Goal: Complete application form

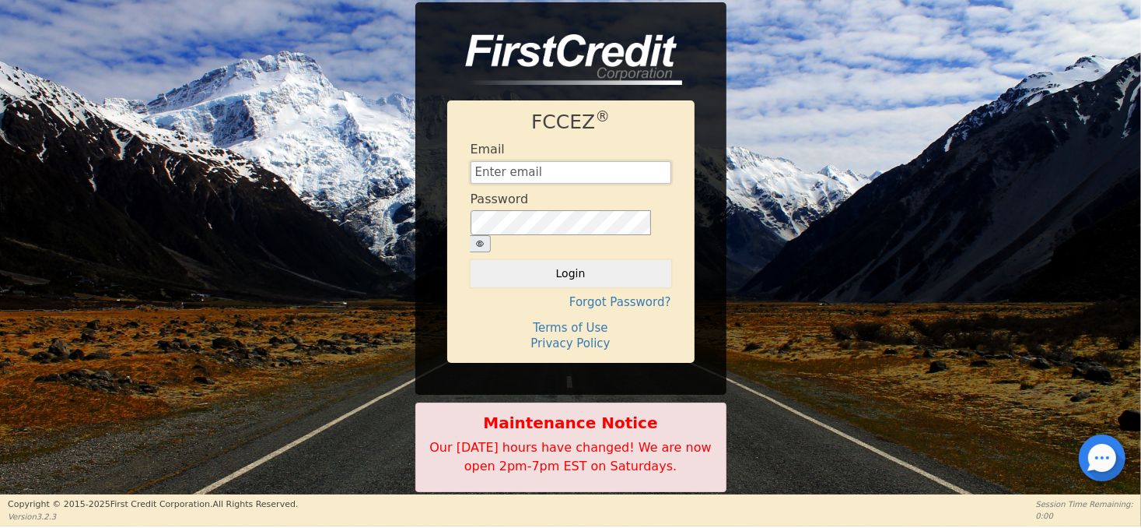
click at [500, 181] on input "text" at bounding box center [571, 172] width 201 height 23
type input "peacheswalters@comcast.net"
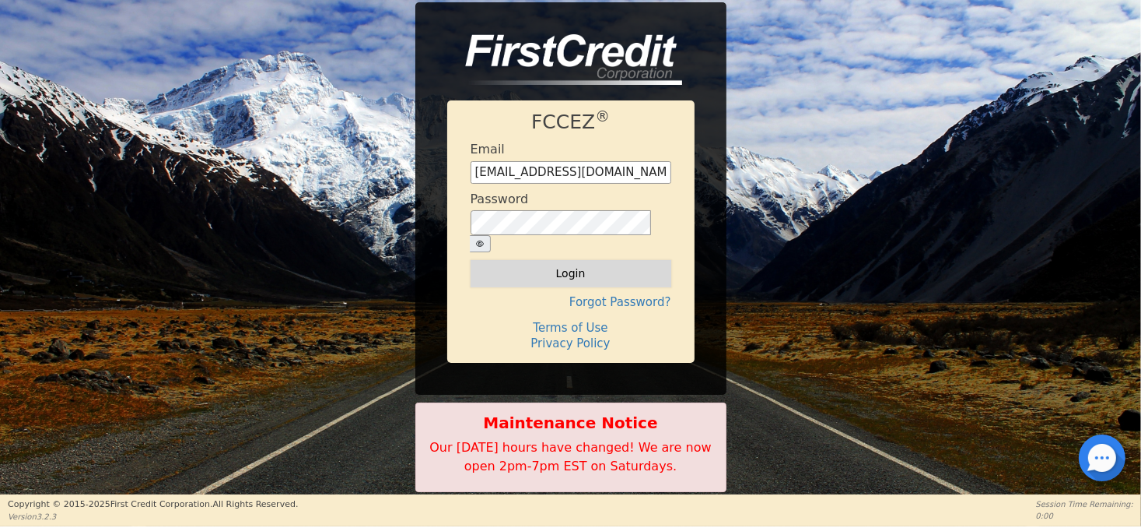
click at [549, 266] on button "Login" at bounding box center [571, 273] width 201 height 26
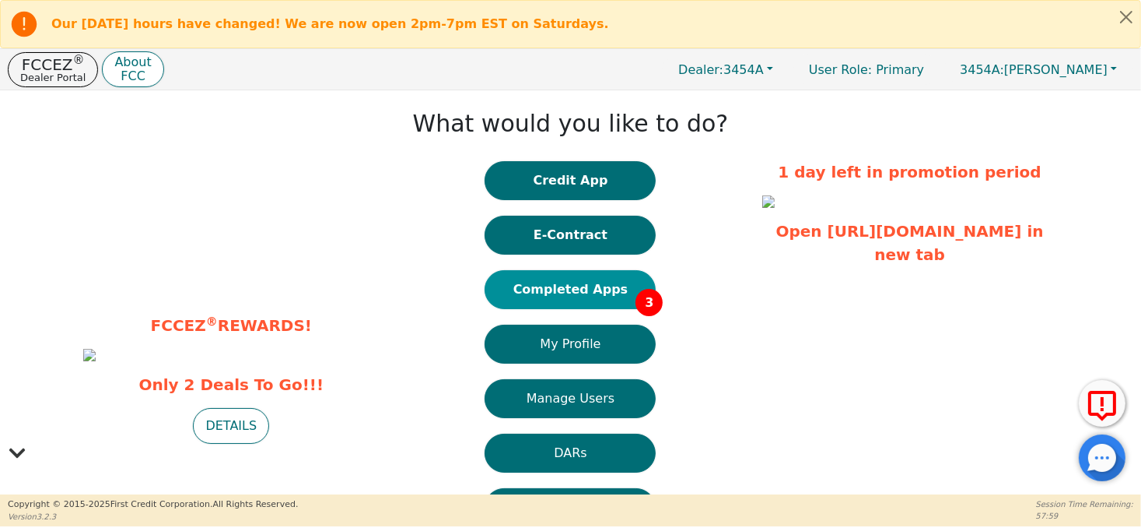
click at [580, 278] on button "Completed Apps 3" at bounding box center [570, 289] width 171 height 39
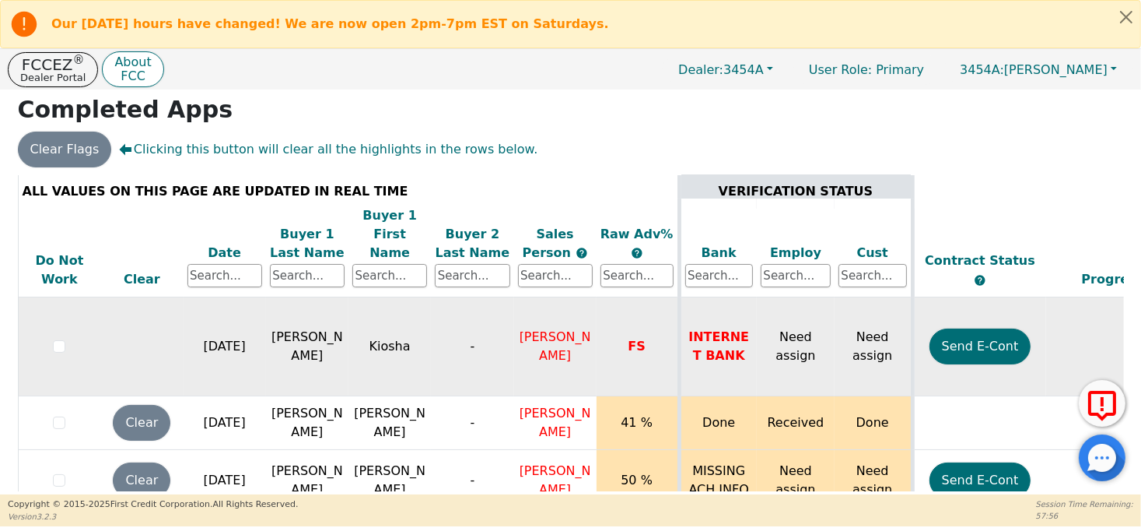
scroll to position [22, 0]
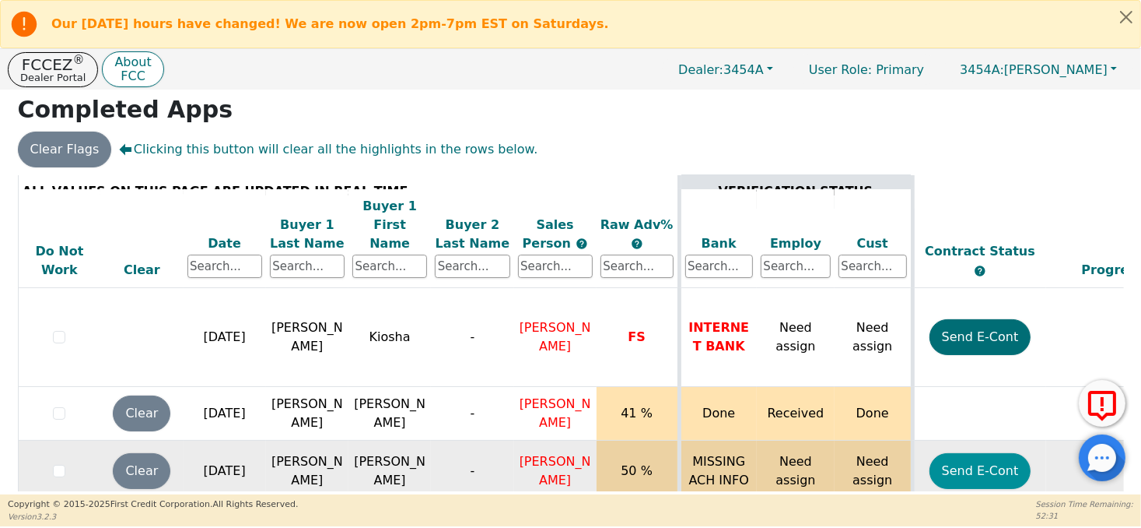
click at [978, 453] on button "Send E-Cont" at bounding box center [981, 471] width 102 height 36
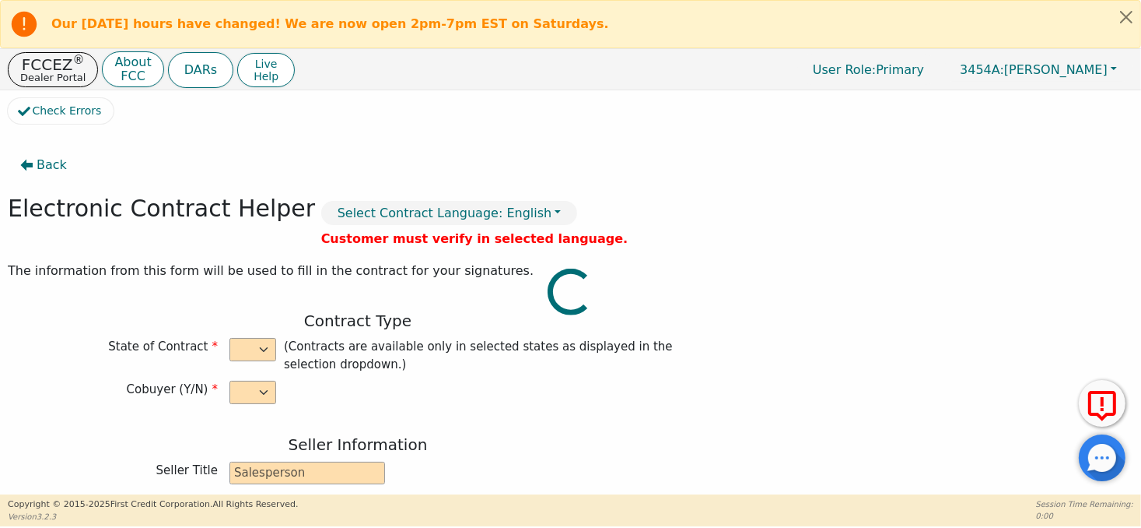
select select "n"
type input "president"
type input "Clauzell"
type input "Jordan"
type input "WALDAN ENTERPRISES INC."
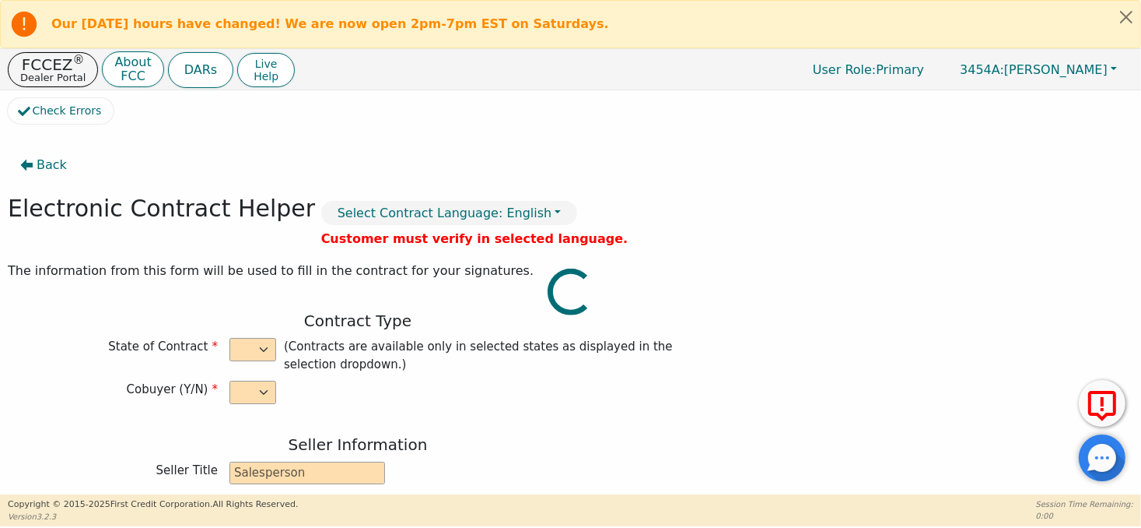
type input "2420 N COLISEUM BLVD STE 200"
type input "FORT WAYNE"
select select "IN"
type input "46805"
type input "Maurice"
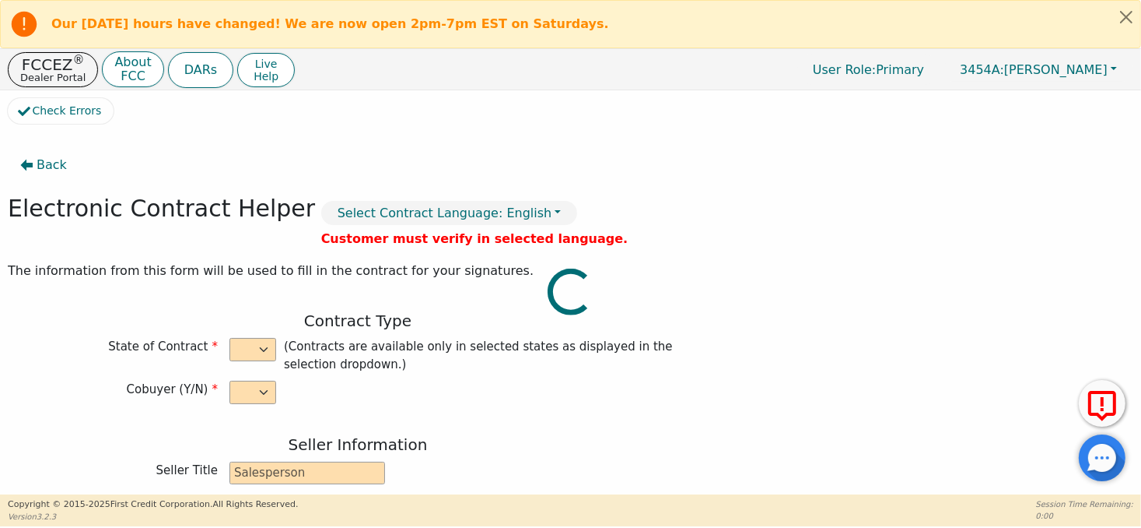
type input "Ross"
type input "mauriceross586@gmail.com"
type input "2817 Winter St"
type input "Fort Wayne"
select select "IN"
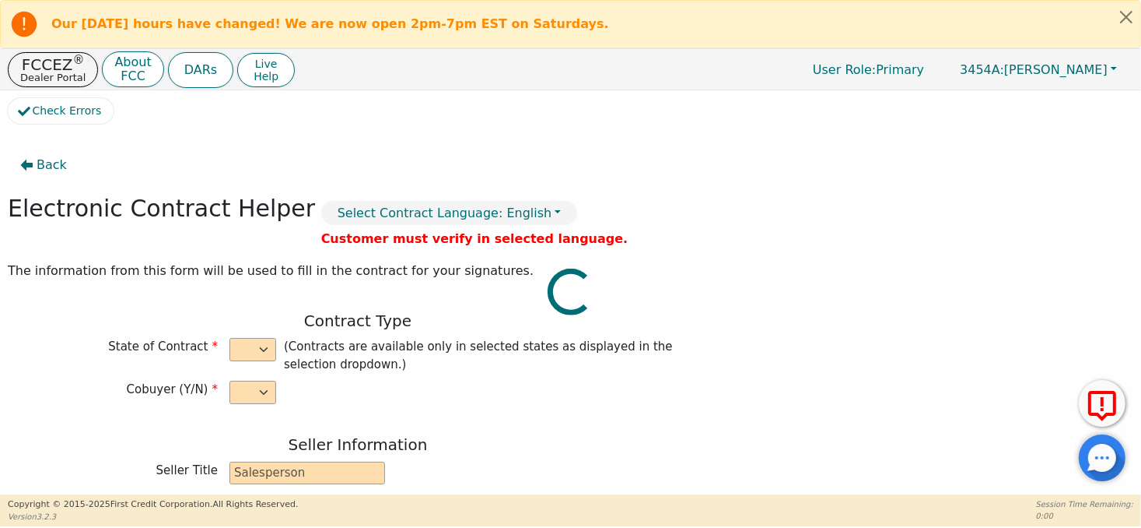
type input "46806"
type input "2025-09-30"
type input "22.99"
type input "2025-10-27"
type input "21"
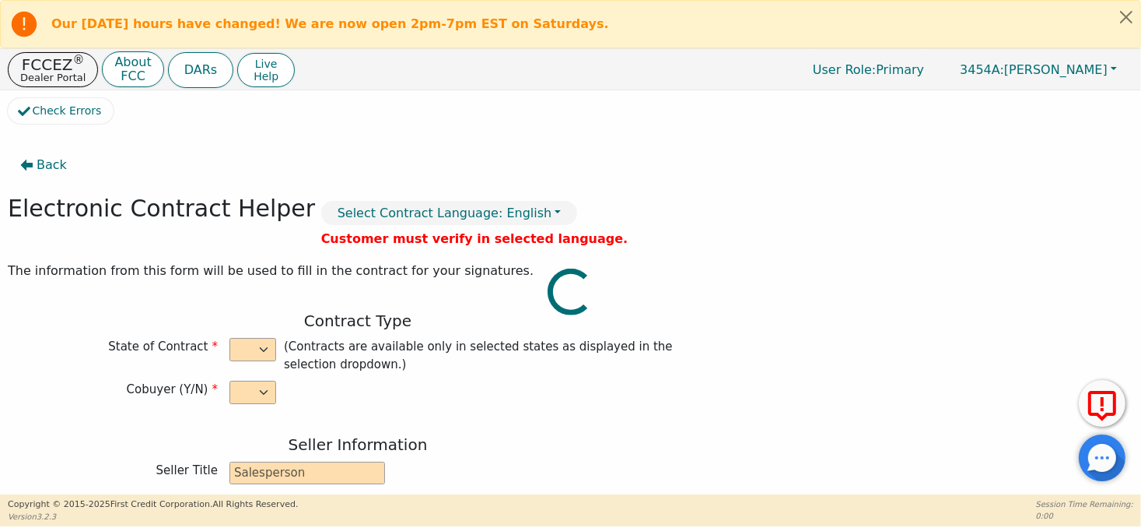
type input "0"
type input "2799.99"
type input "105.98"
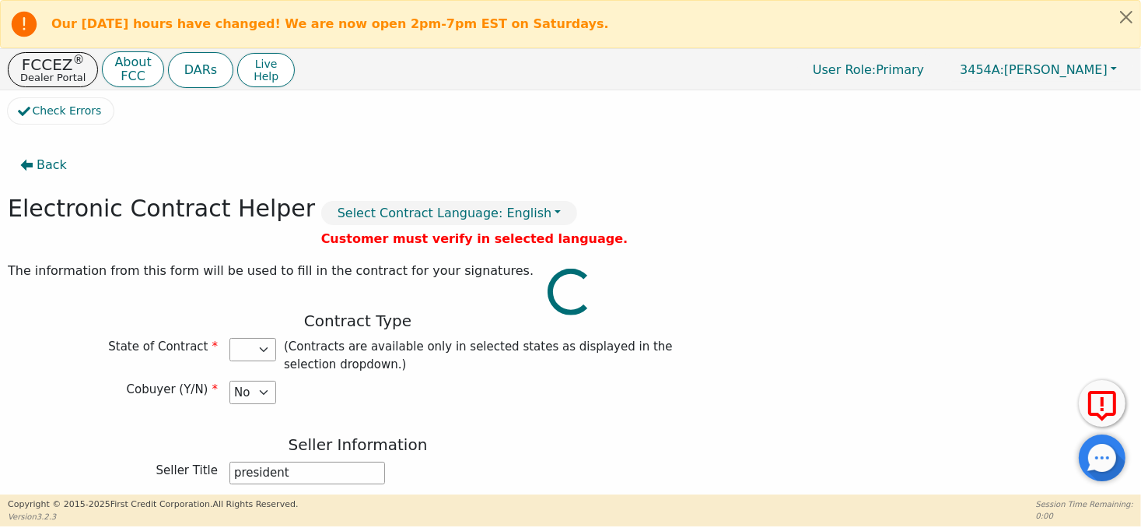
type input "2694.01"
select select "IN"
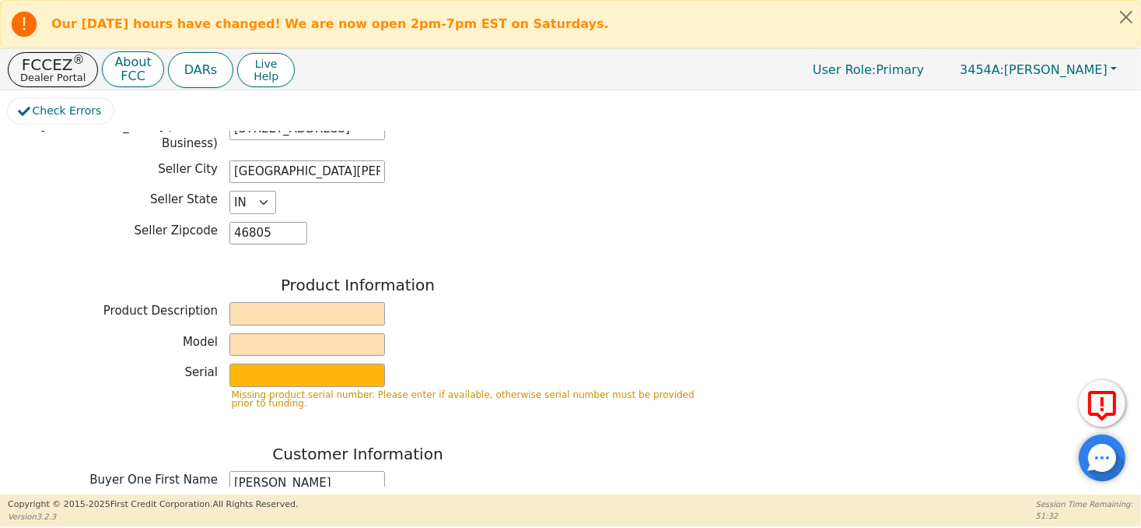
scroll to position [545, 0]
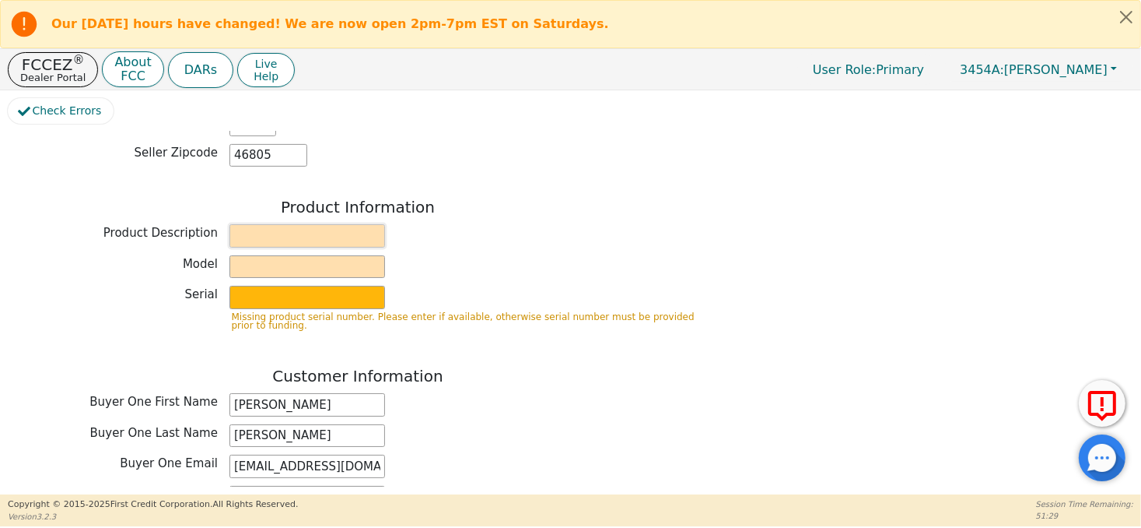
click at [365, 224] on input "text" at bounding box center [308, 235] width 156 height 23
type input "Kirby Home Cleaning System"
click at [324, 255] on input "text" at bounding box center [308, 266] width 156 height 23
type input "Platinum Avalir"
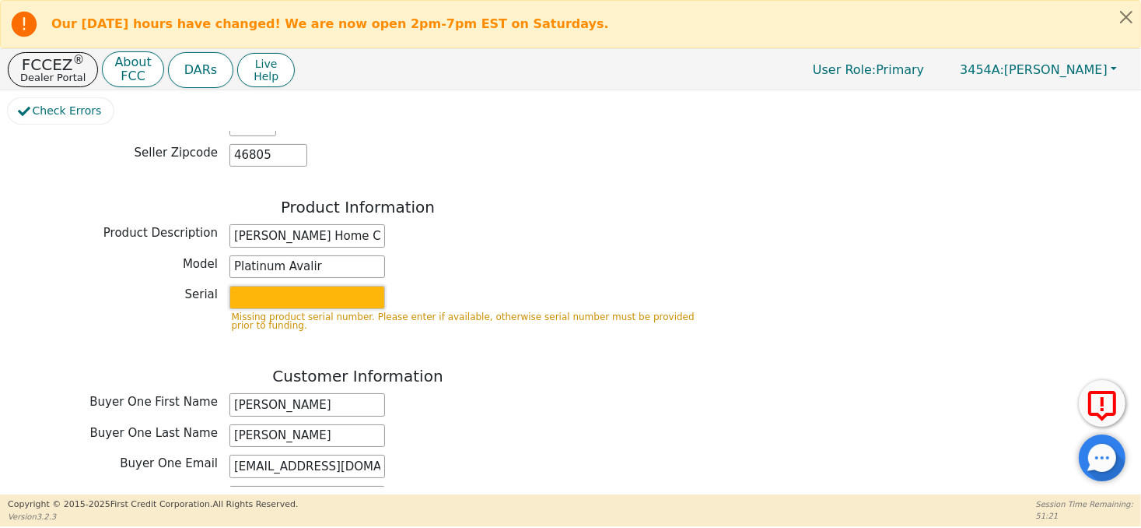
click at [324, 286] on input "text" at bounding box center [308, 297] width 156 height 23
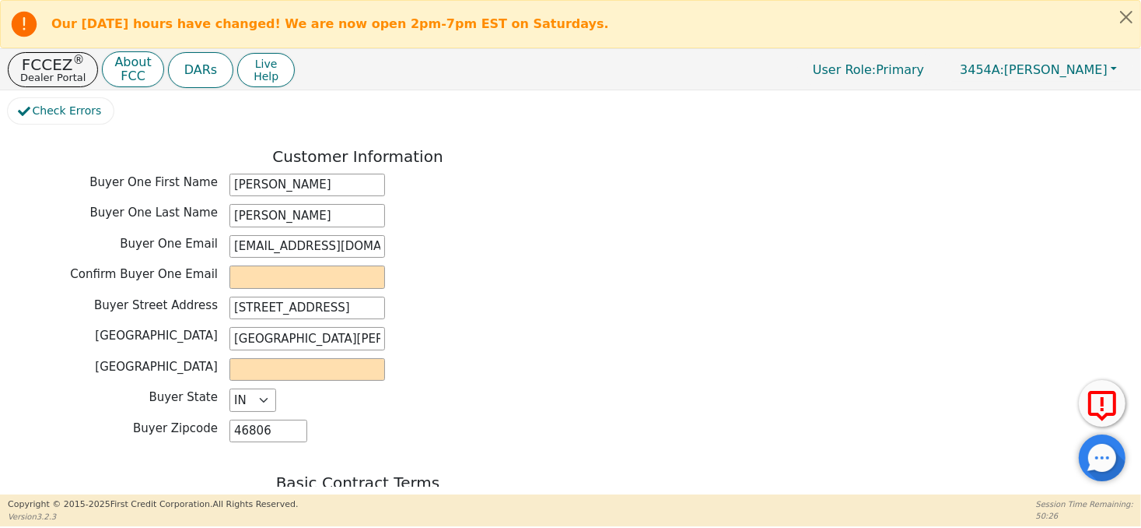
scroll to position [778, 0]
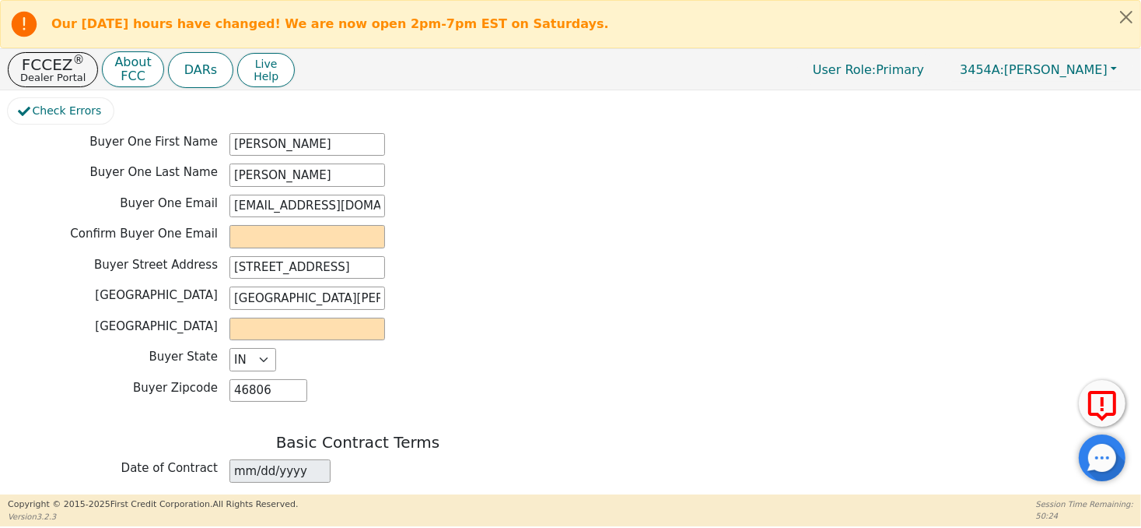
type input "6241101475"
click at [284, 225] on input "email" at bounding box center [308, 236] width 156 height 23
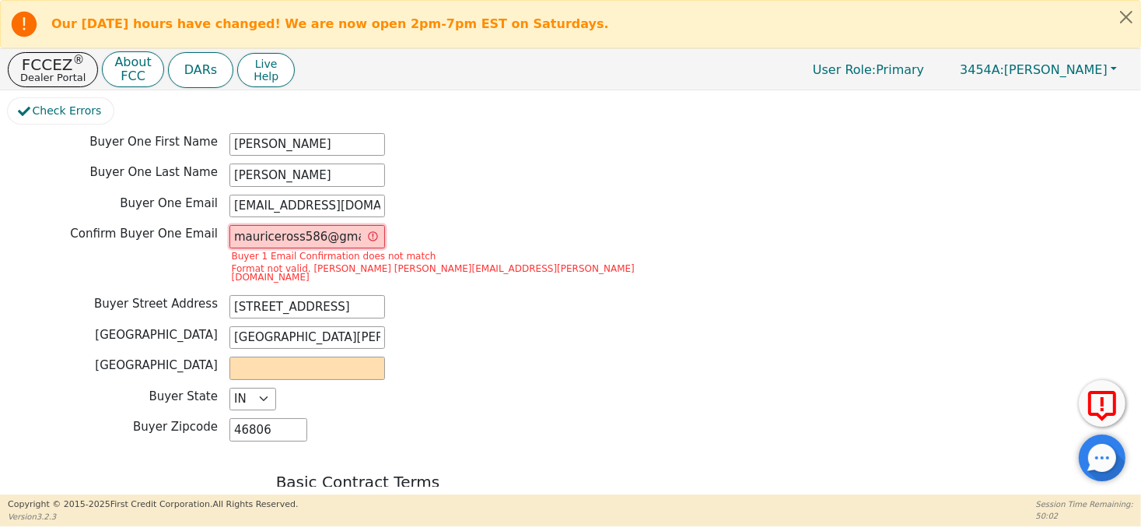
scroll to position [0, 0]
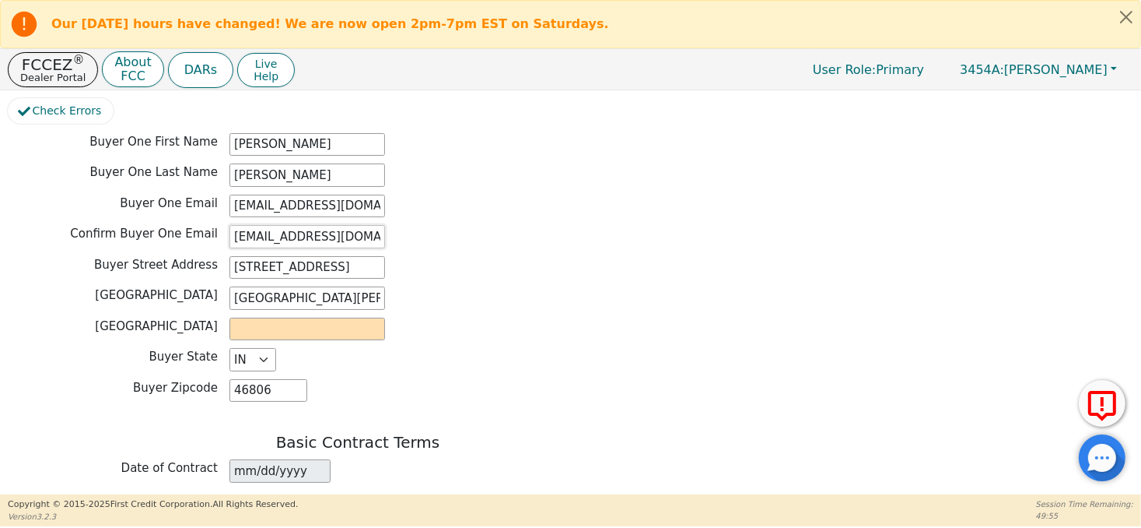
type input "mauriceross586@gmail.com"
click at [359, 317] on input "text" at bounding box center [308, 328] width 156 height 23
type input "allen"
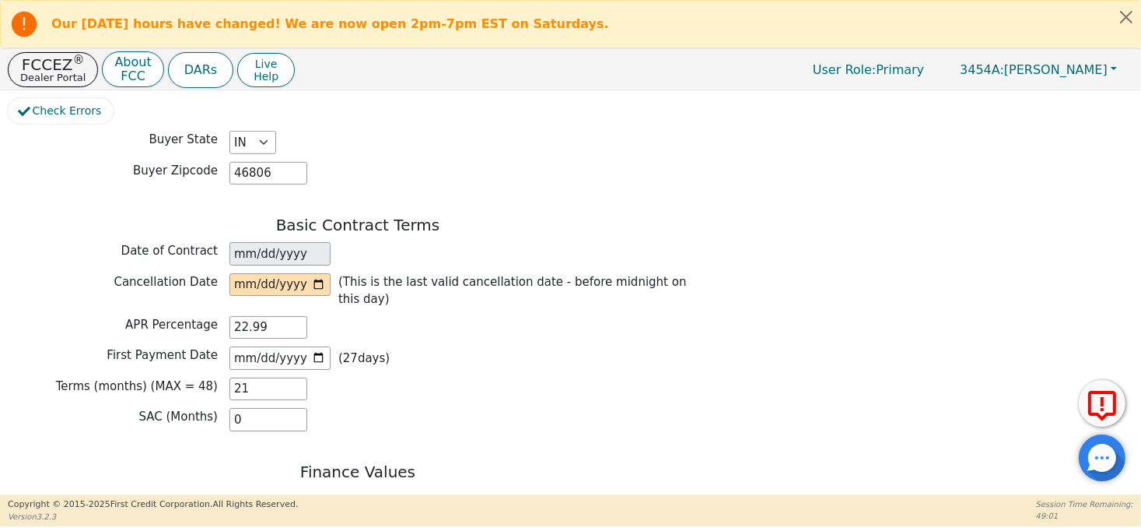
scroll to position [1089, 0]
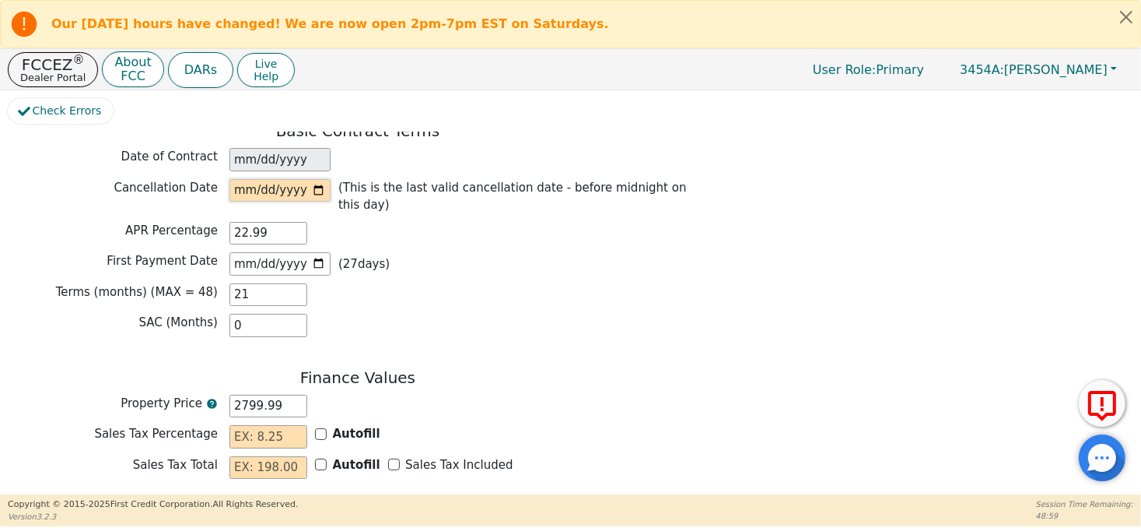
click at [290, 179] on input "date" at bounding box center [280, 190] width 101 height 23
click at [314, 179] on input "date" at bounding box center [280, 190] width 101 height 23
type input "2025-10-03"
click at [318, 252] on input "2025-10-27" at bounding box center [280, 263] width 101 height 23
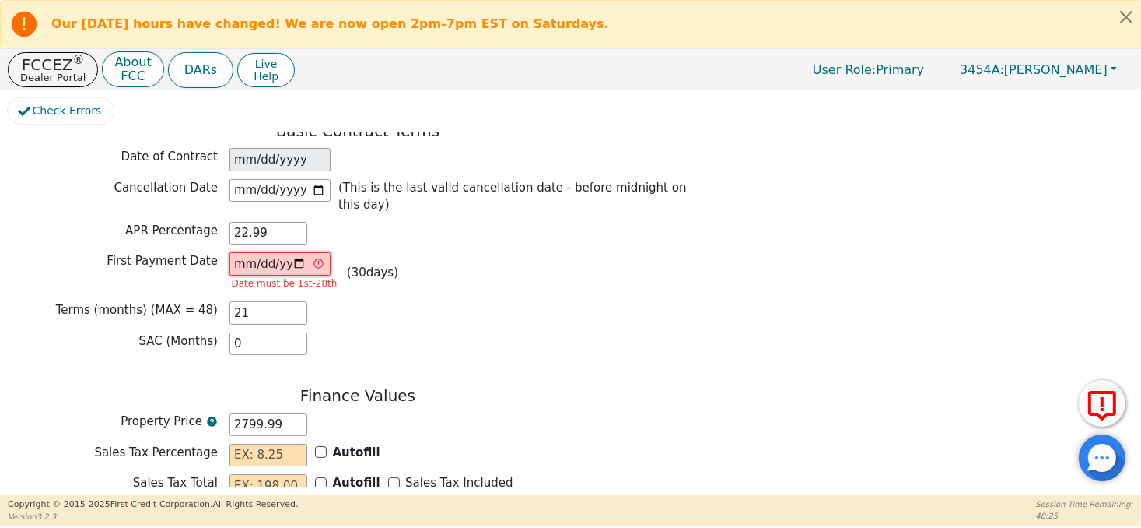
click at [299, 252] on input "2025-10-30" at bounding box center [280, 263] width 101 height 23
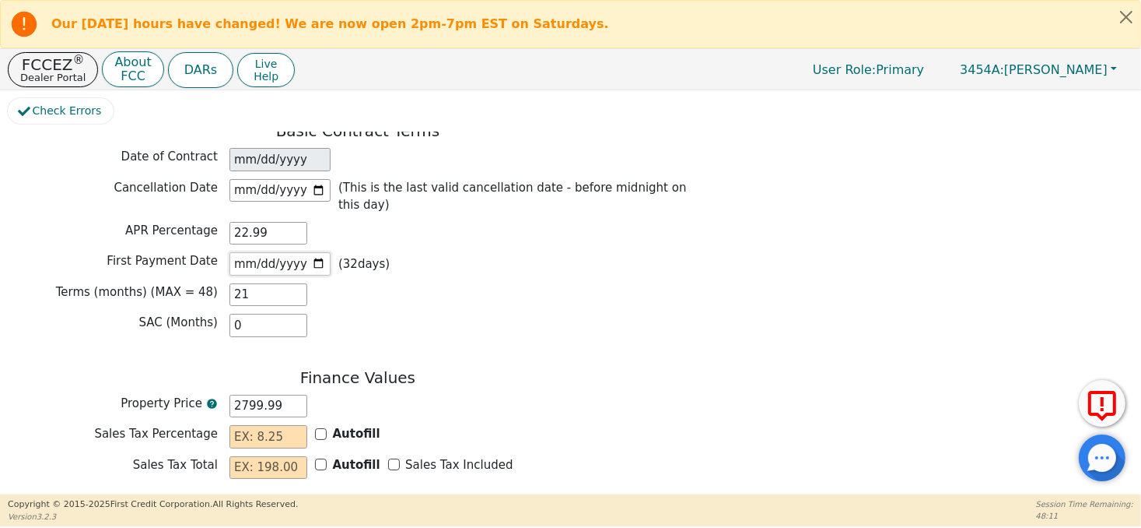
click at [315, 252] on input "2025-11-01" at bounding box center [280, 263] width 101 height 23
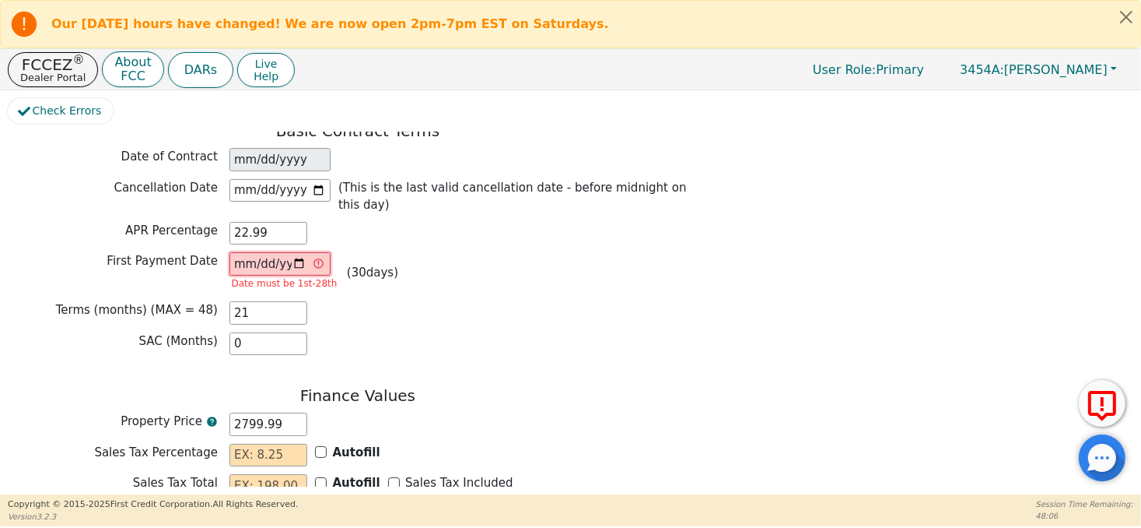
click at [319, 252] on input "2025-10-30" at bounding box center [280, 263] width 101 height 23
click at [296, 252] on input "2025-10-30" at bounding box center [280, 263] width 101 height 23
type input "2025-11-01"
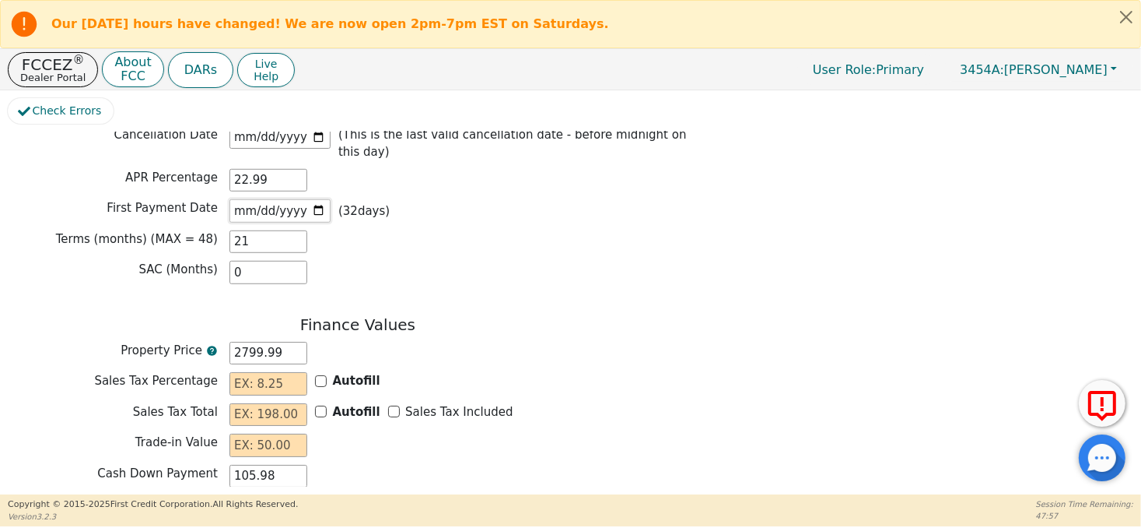
scroll to position [1167, 0]
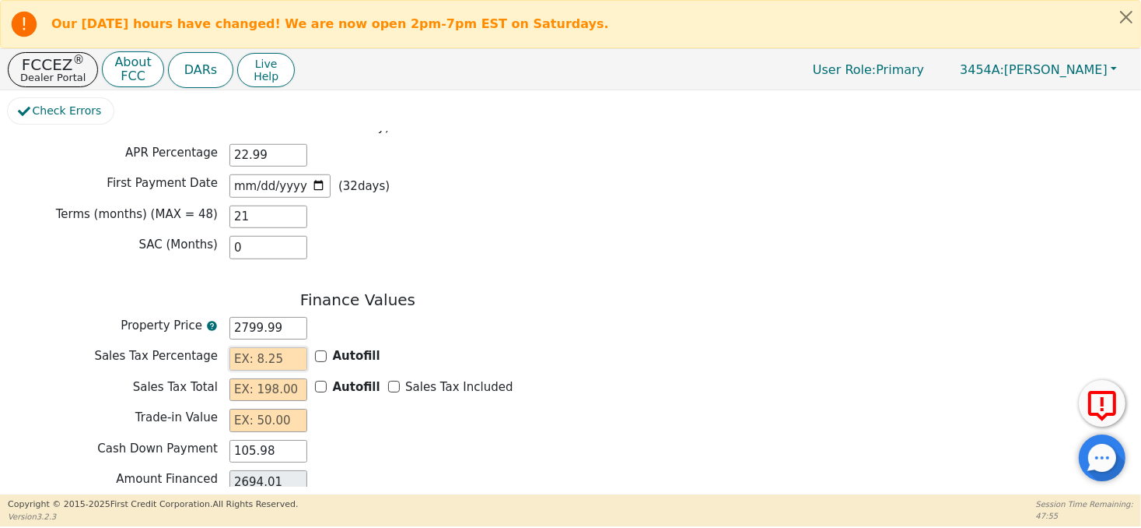
click at [273, 347] on input "text" at bounding box center [269, 358] width 78 height 23
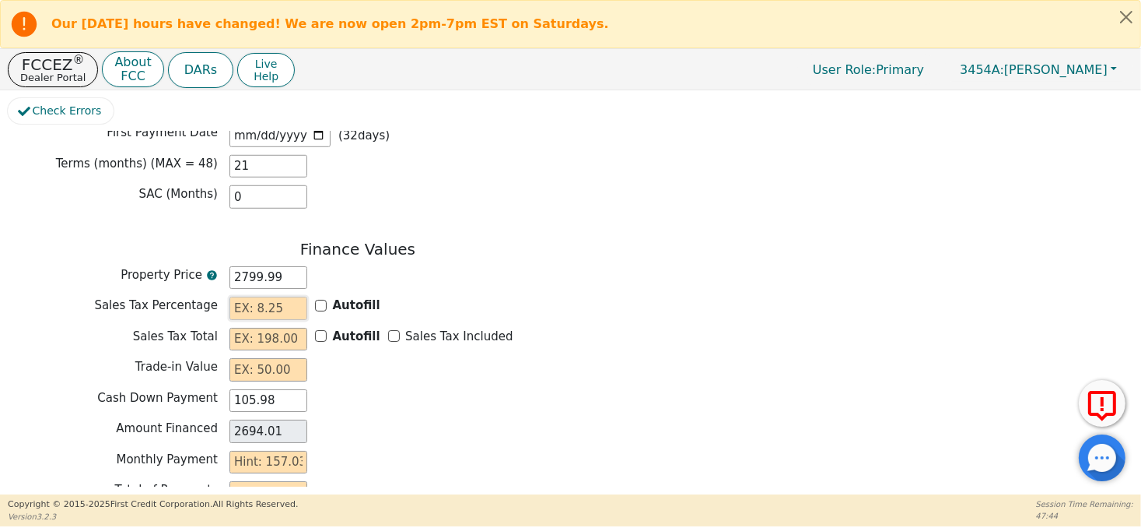
scroll to position [1245, 0]
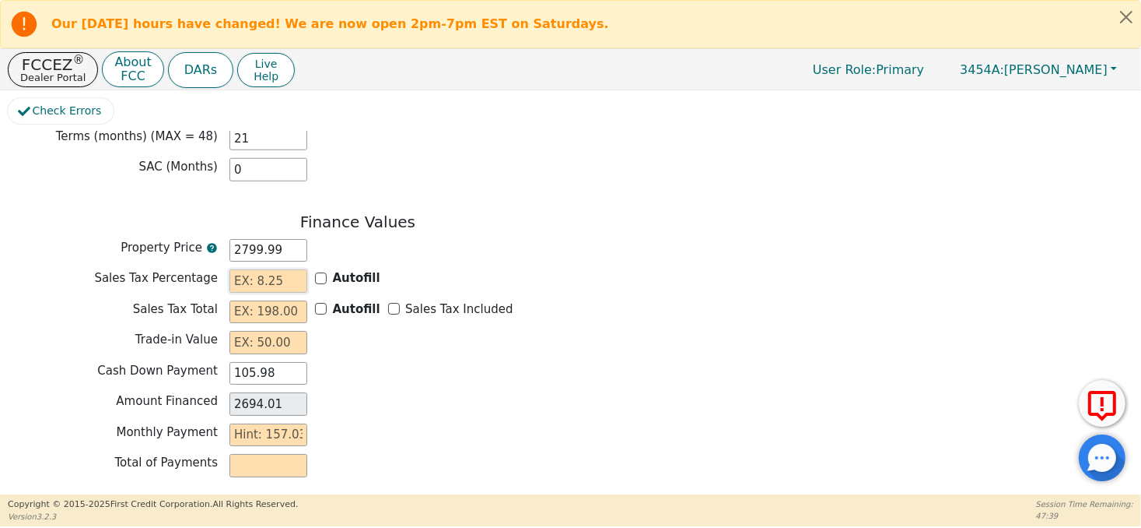
click at [282, 269] on input "text" at bounding box center [269, 280] width 78 height 23
type input "7.00"
click at [271, 300] on input "text" at bounding box center [269, 311] width 78 height 23
type input "195.99"
type input "2890.00"
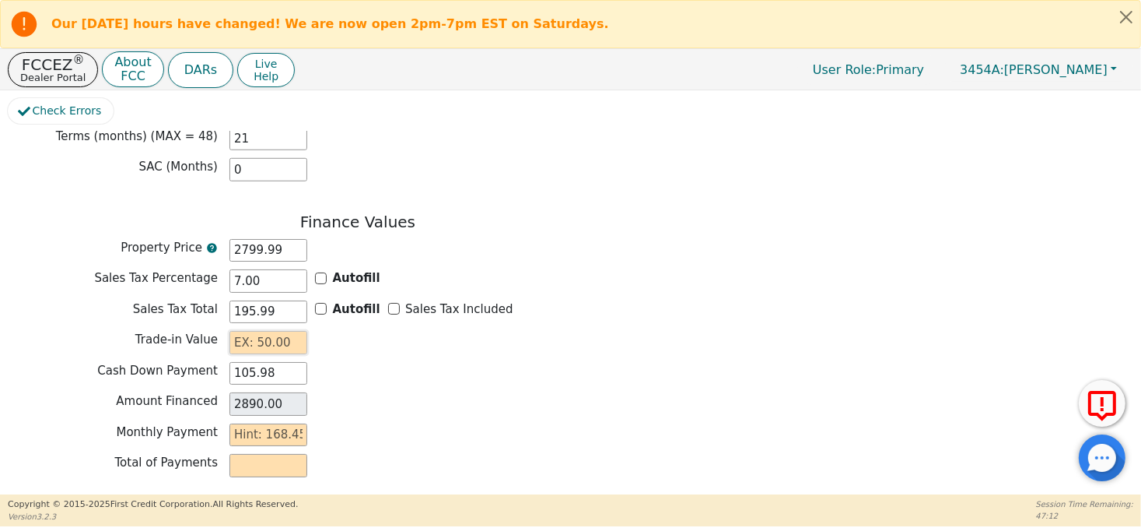
click at [276, 331] on input "text" at bounding box center [269, 342] width 78 height 23
type input "0.00"
click at [278, 423] on input "text" at bounding box center [269, 434] width 78 height 23
type input "1"
type input "21.00"
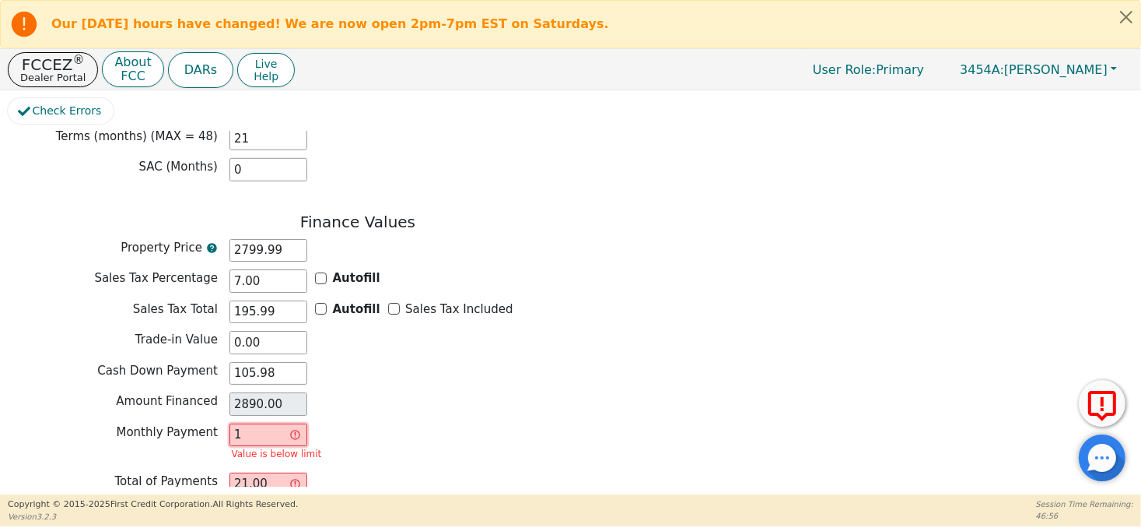
type input "16"
type input "336.00"
type input "168"
type input "3528.00"
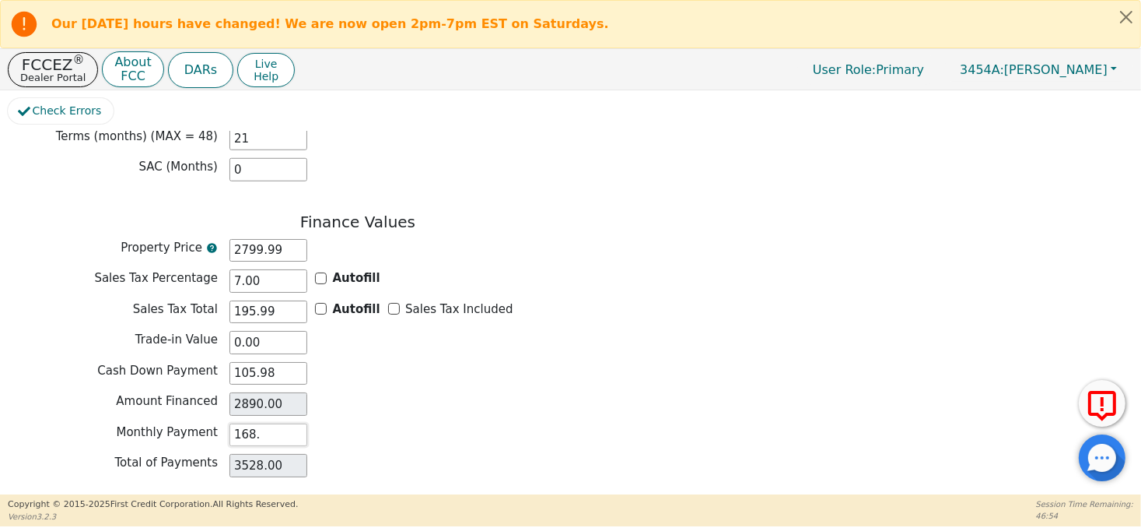
type input "168.4"
type input "3536.40"
type input "168.45"
type input "3537.45"
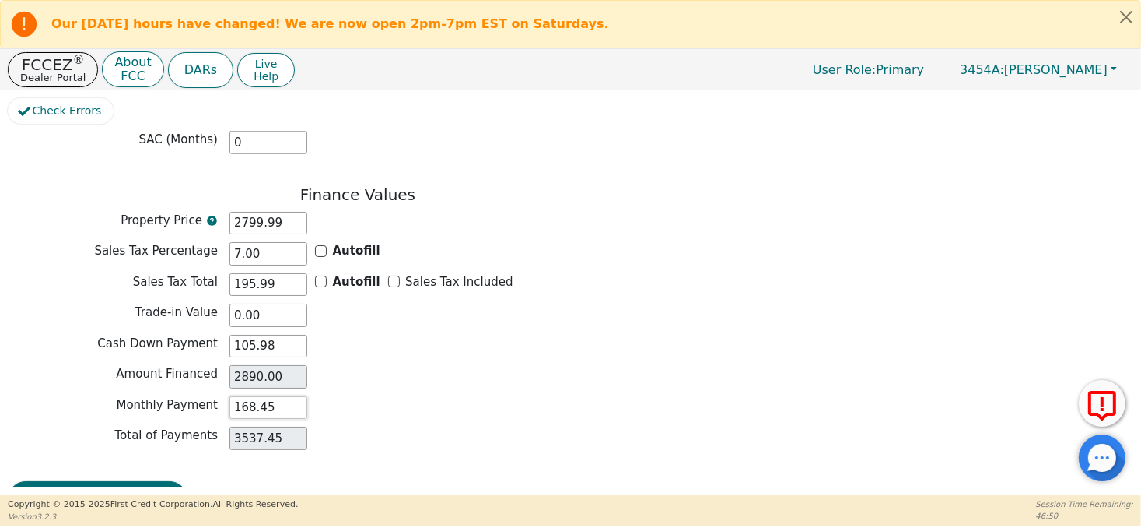
scroll to position [1287, 0]
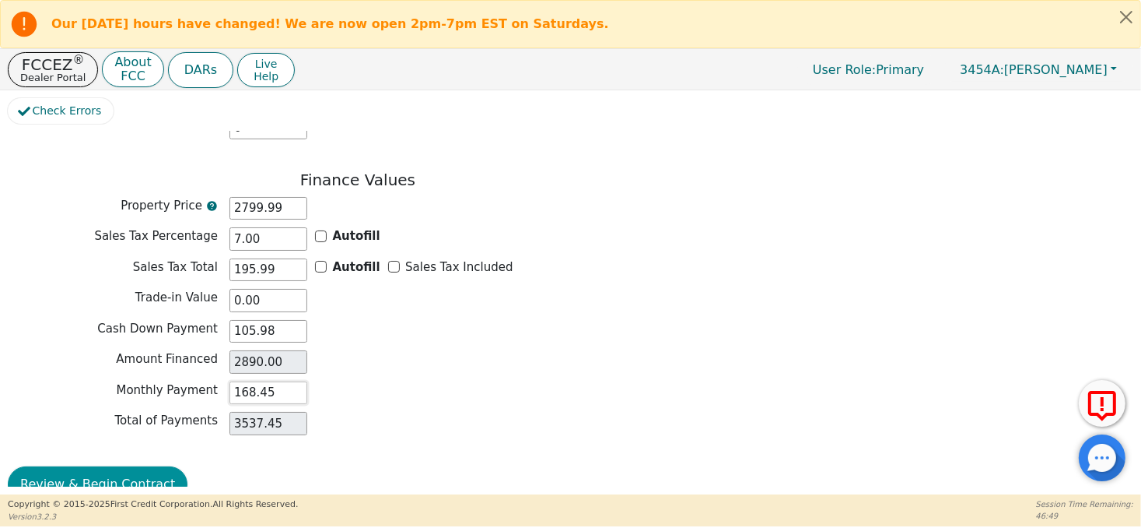
type input "168.45"
click at [138, 466] on button "Review & Begin Contract" at bounding box center [98, 484] width 180 height 36
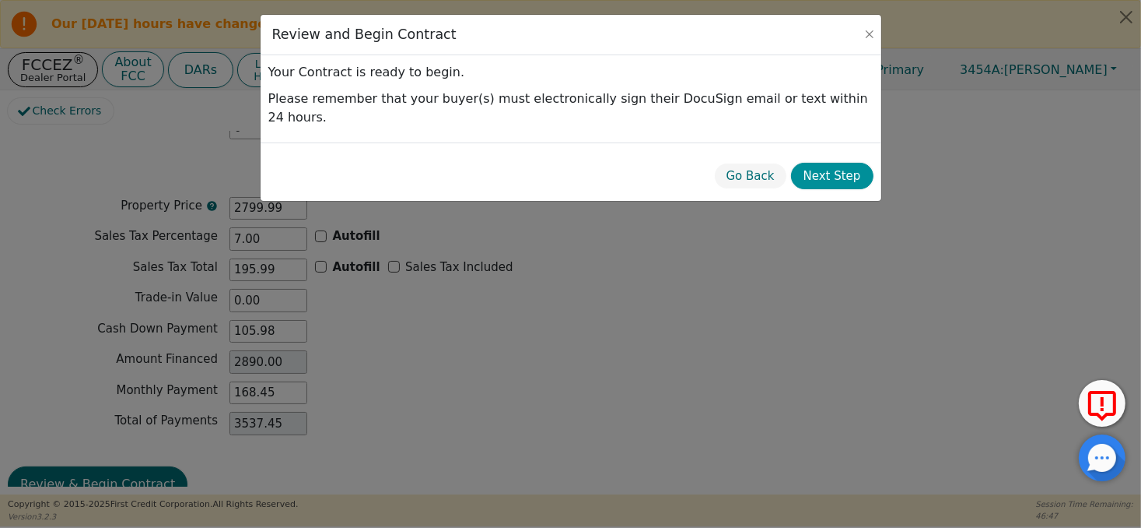
click at [813, 163] on button "Next Step" at bounding box center [832, 176] width 82 height 27
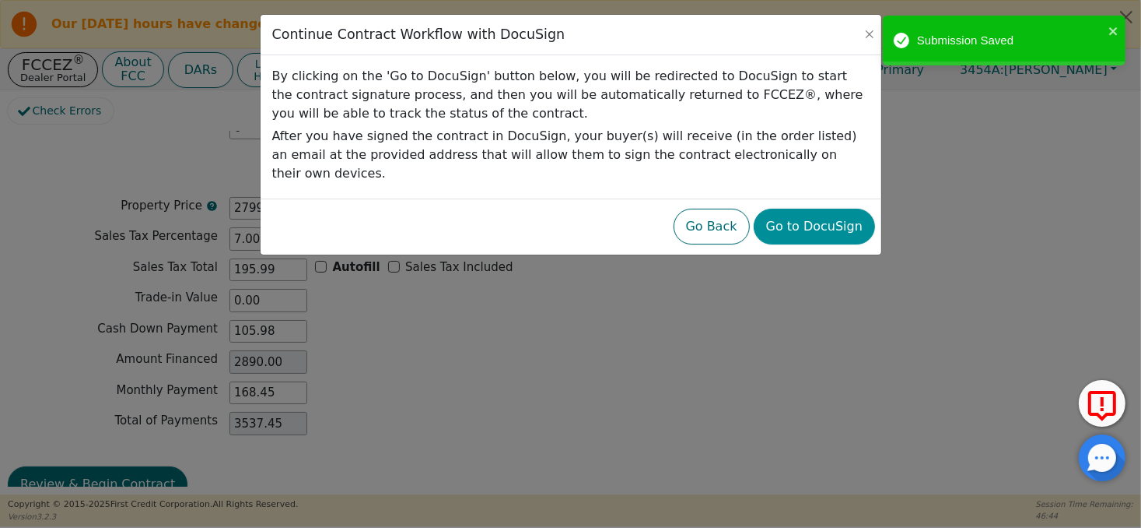
click at [815, 209] on button "Go to DocuSign" at bounding box center [814, 227] width 121 height 36
